Goal: Navigation & Orientation: Find specific page/section

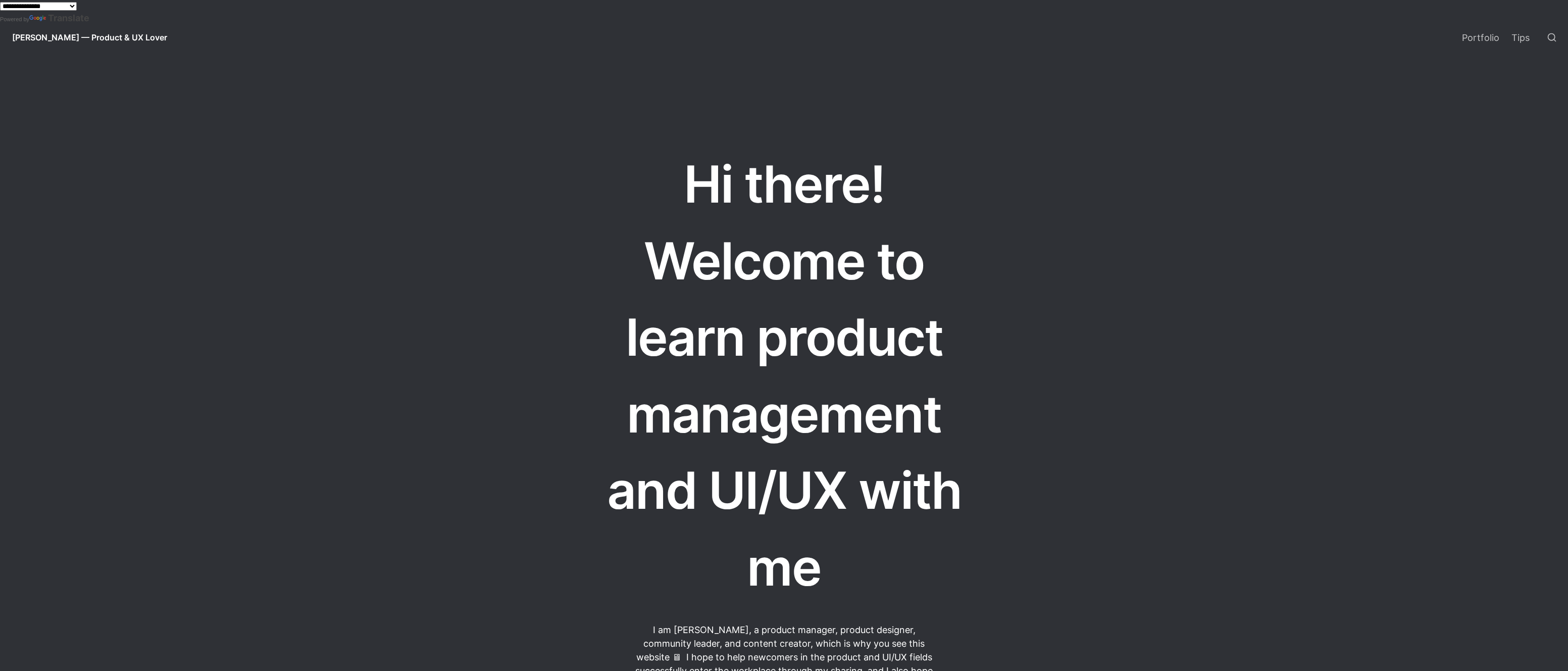
click at [69, 8] on select "**********" at bounding box center [38, 6] width 76 height 8
click at [1492, 43] on link "Portfolio" at bounding box center [1482, 37] width 50 height 28
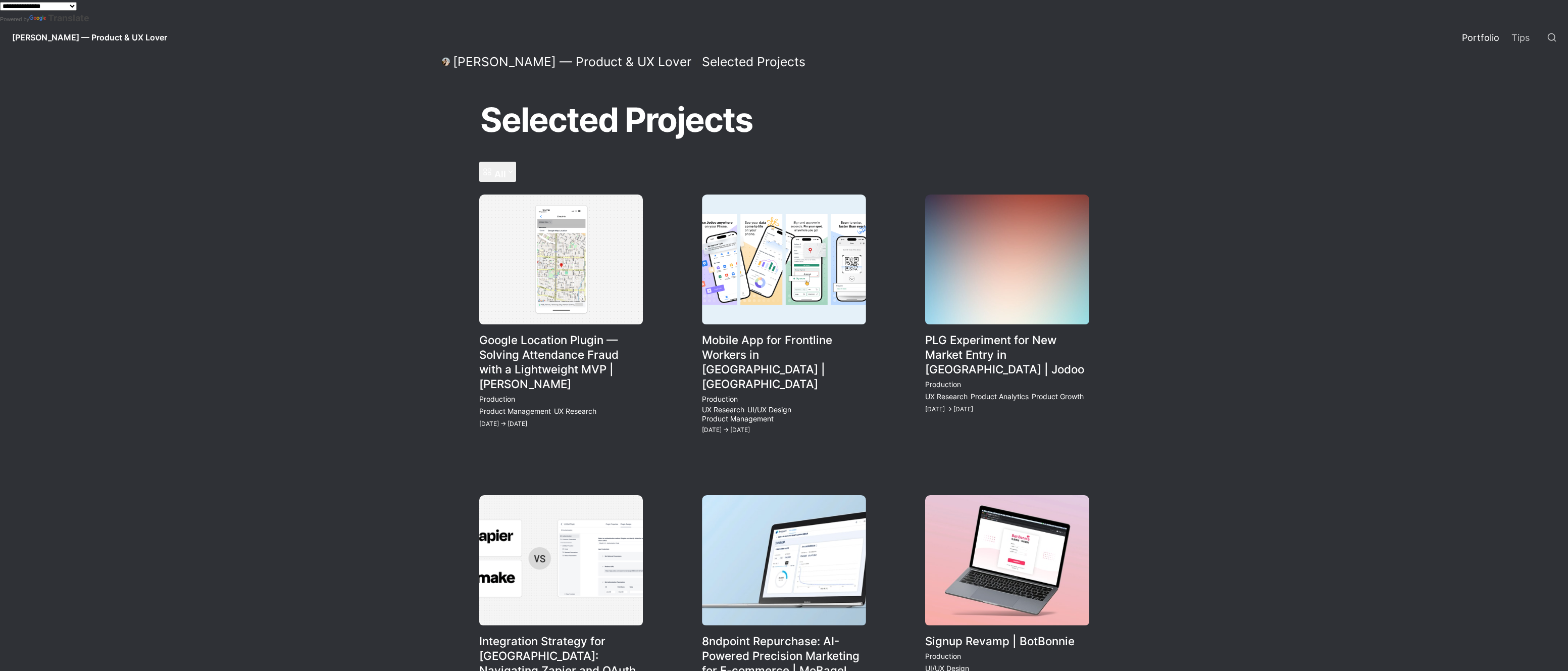
click at [510, 172] on icon at bounding box center [510, 172] width 5 height 5
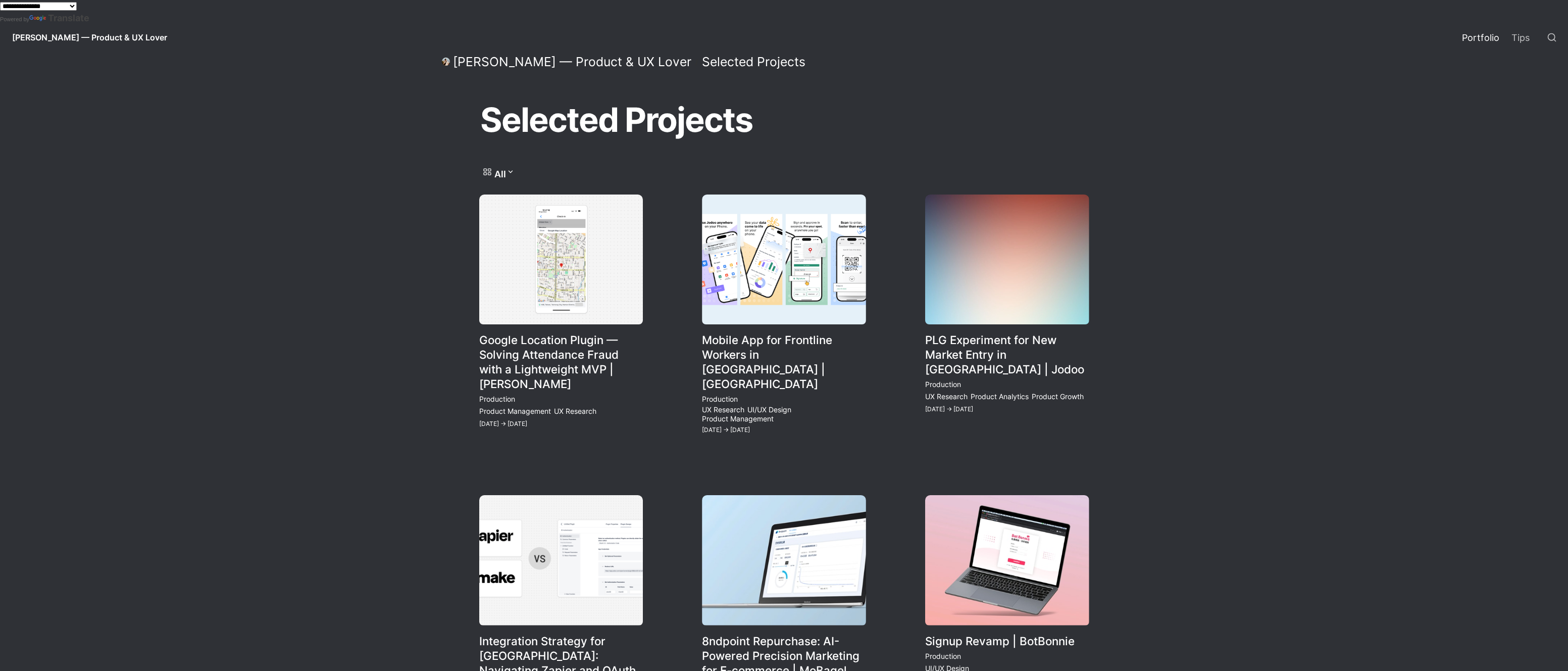
click at [799, 342] on link "Mobile App for Frontline Workers in [GEOGRAPHIC_DATA] | [GEOGRAPHIC_DATA]" at bounding box center [784, 315] width 164 height 241
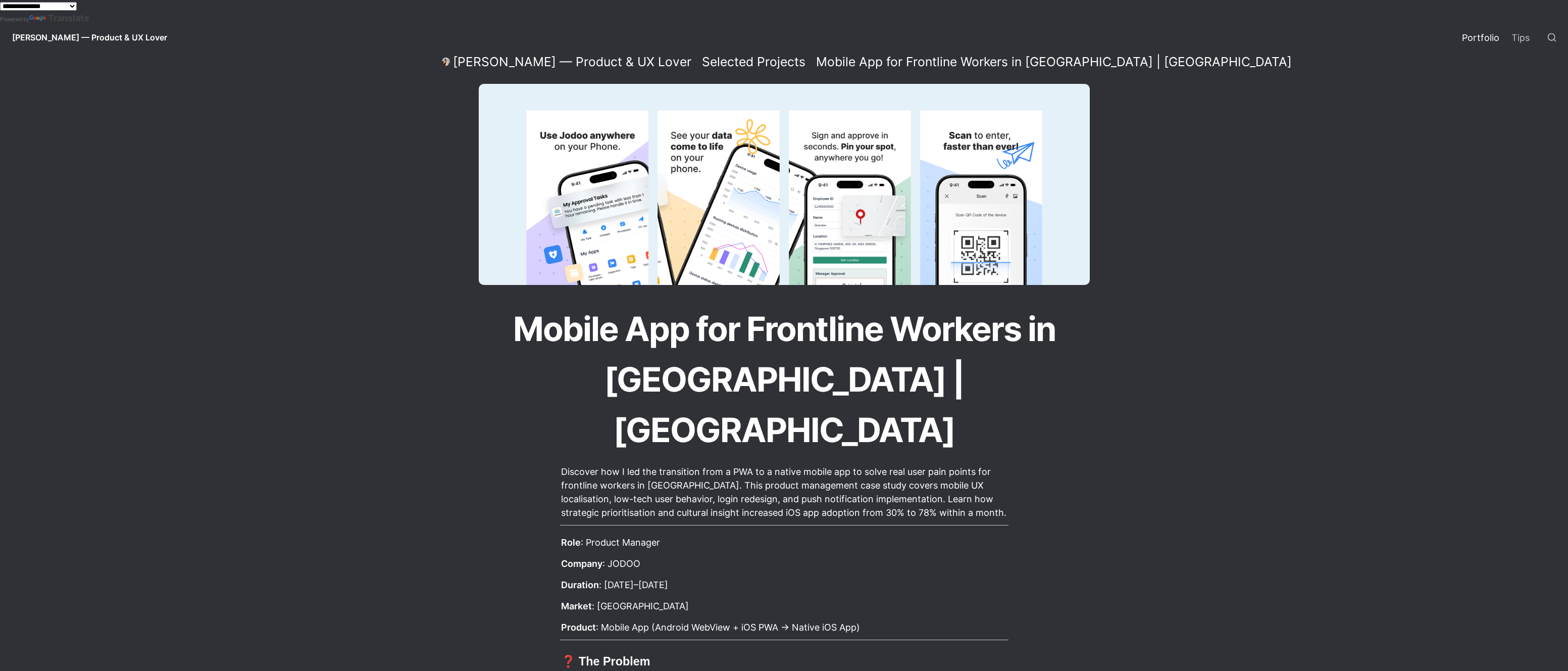
click at [1483, 47] on link "Portfolio" at bounding box center [1482, 37] width 50 height 28
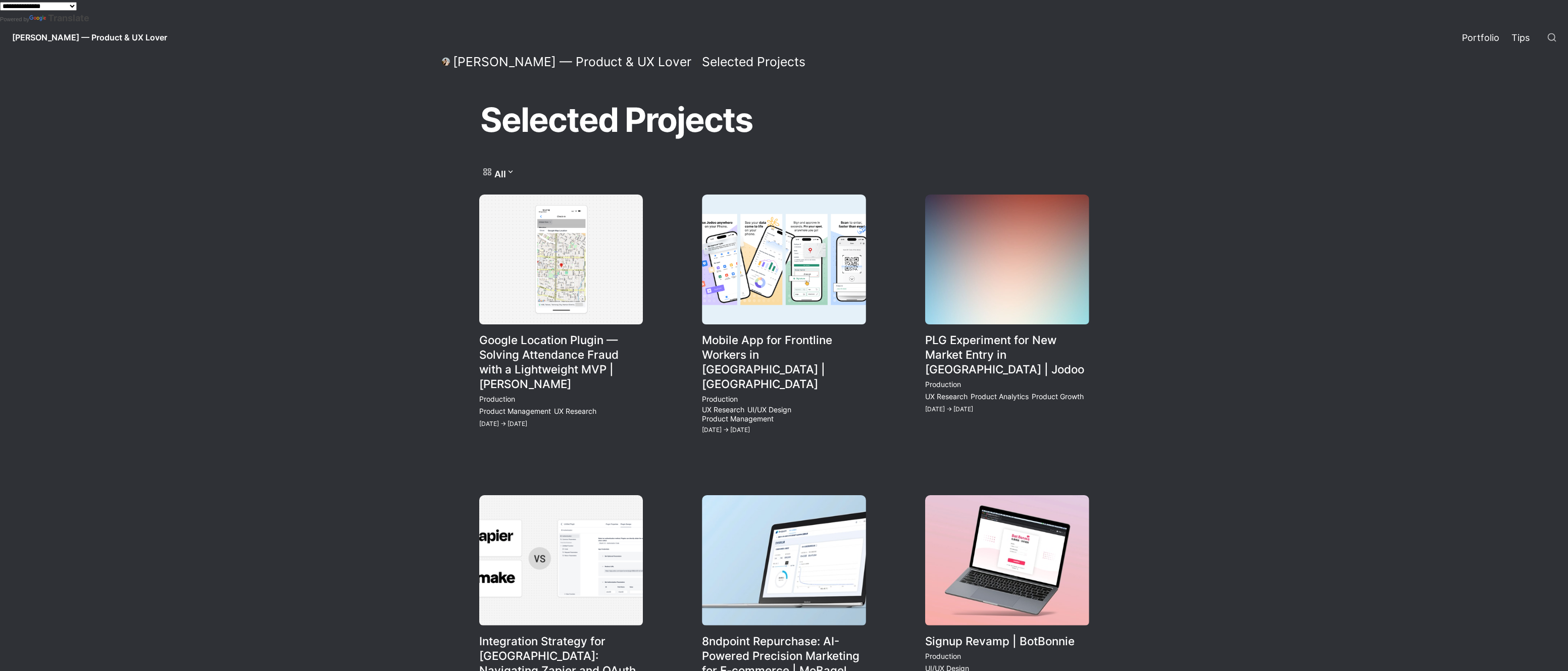
click at [1506, 36] on link "Tips" at bounding box center [1521, 37] width 30 height 28
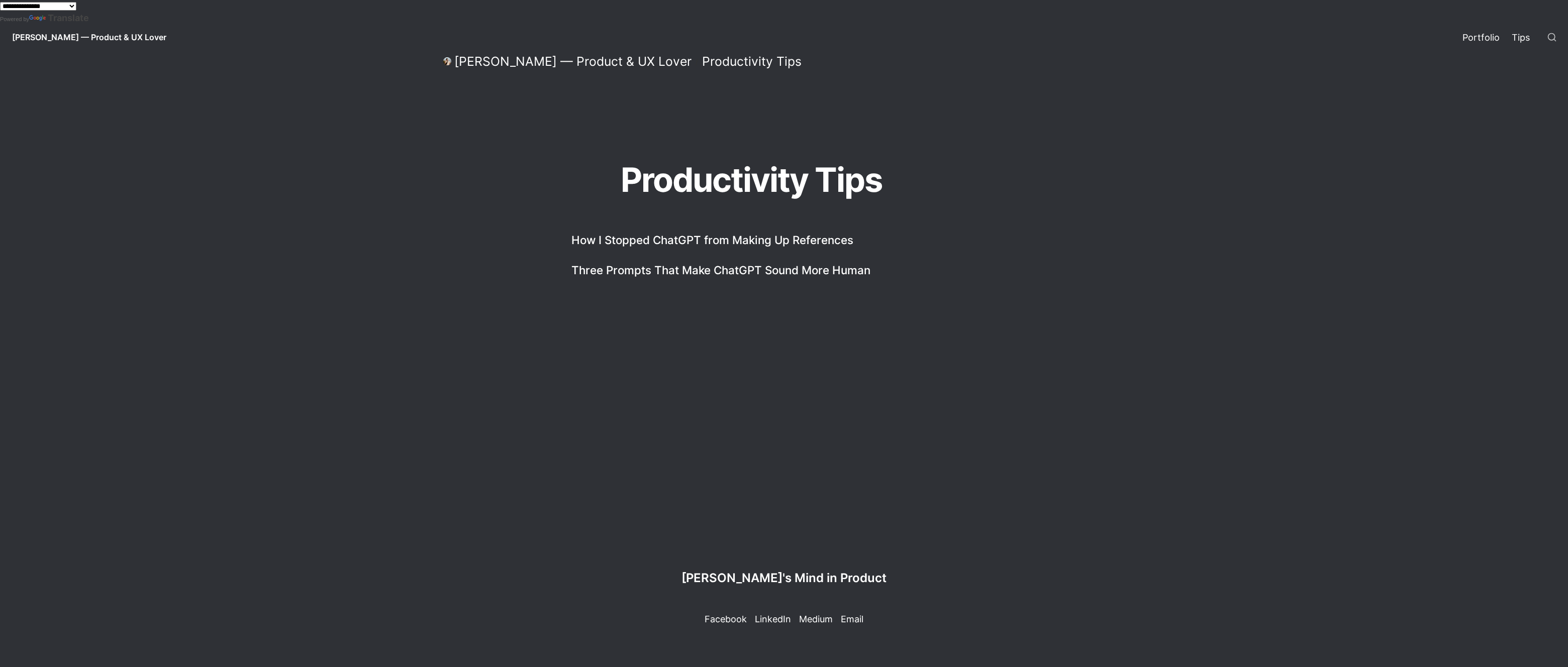
click at [1484, 38] on link "Portfolio" at bounding box center [1481, 37] width 50 height 28
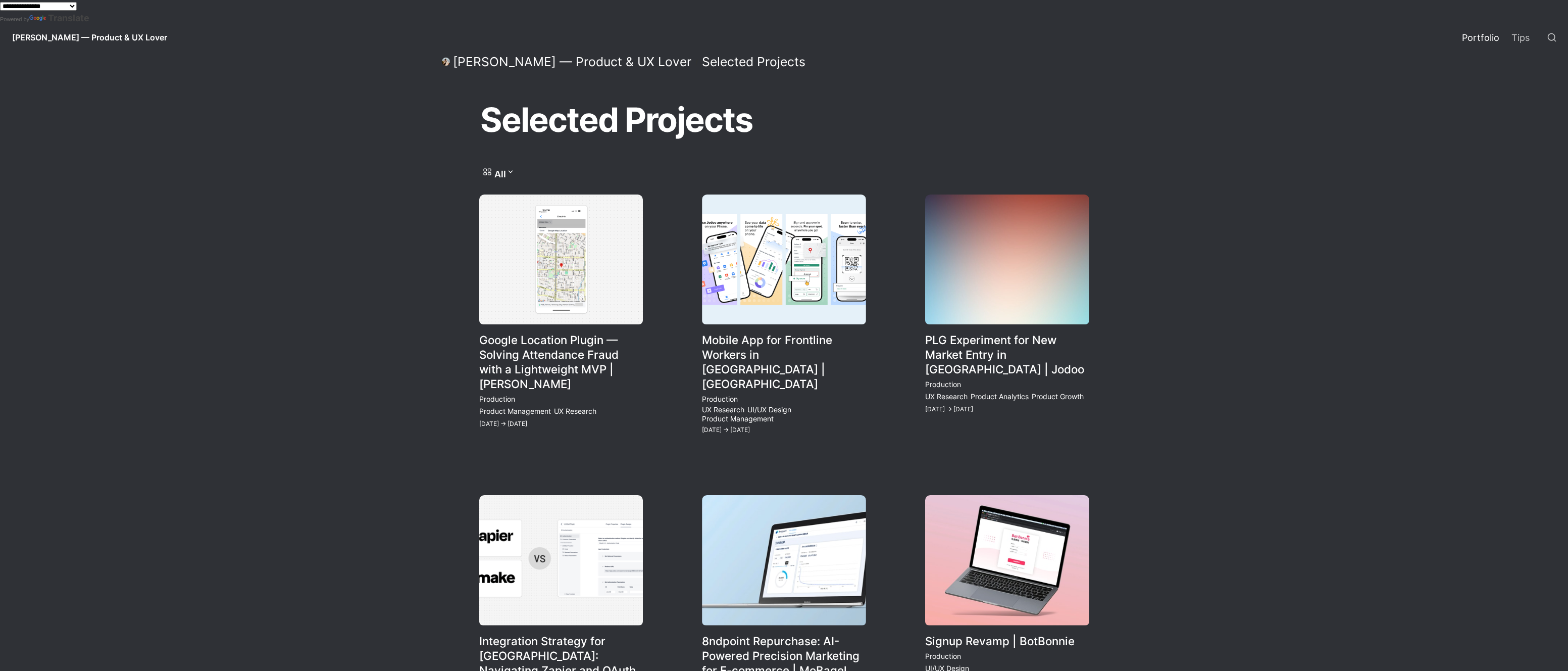
click at [638, 289] on link "Google Location Plugin — Solving Attendance Fraud with a Lightweight MVP | [PER…" at bounding box center [561, 315] width 164 height 241
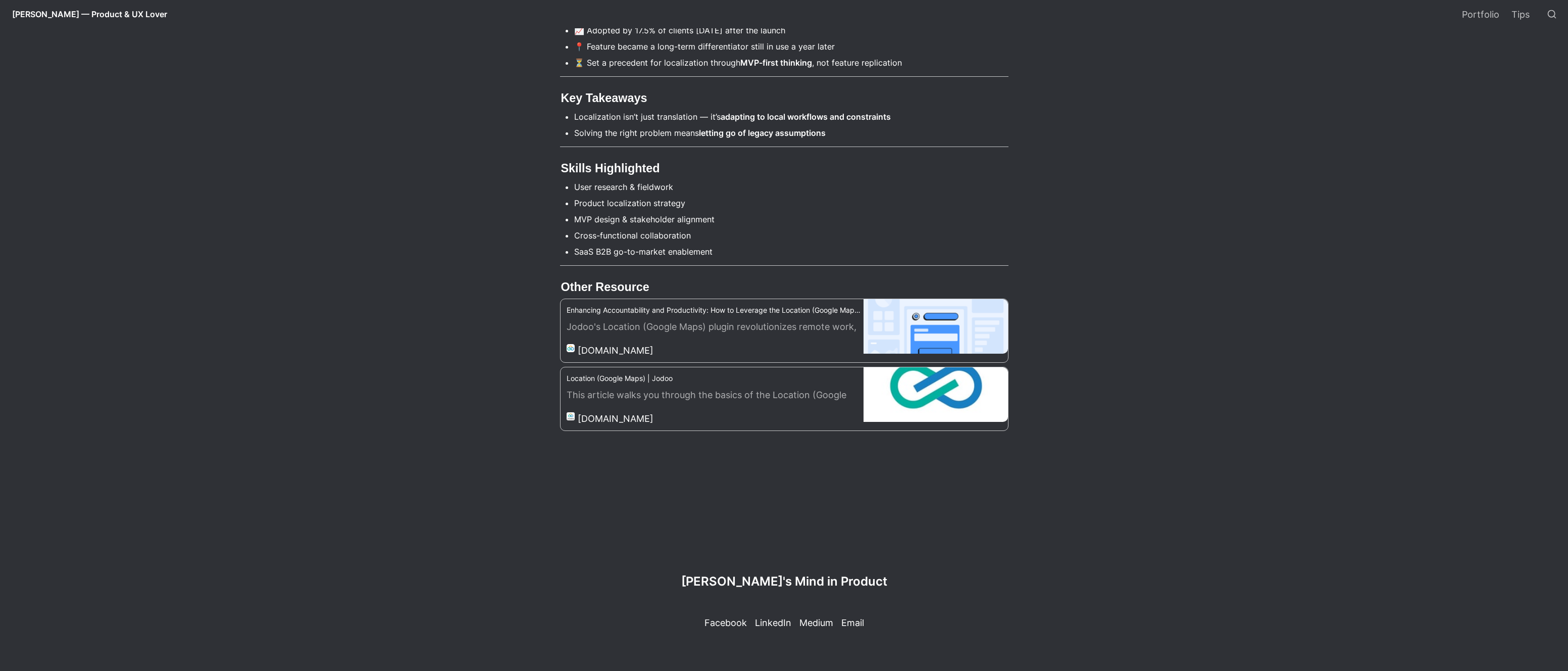
scroll to position [1650, 0]
click at [771, 619] on p "LinkedIn" at bounding box center [773, 623] width 37 height 13
